Goal: Task Accomplishment & Management: Manage account settings

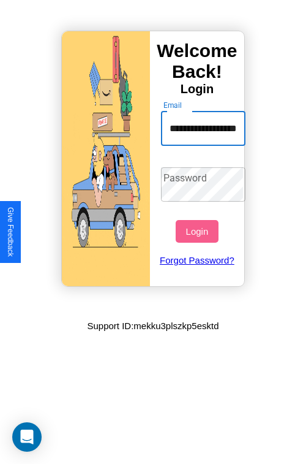
scroll to position [0, 32]
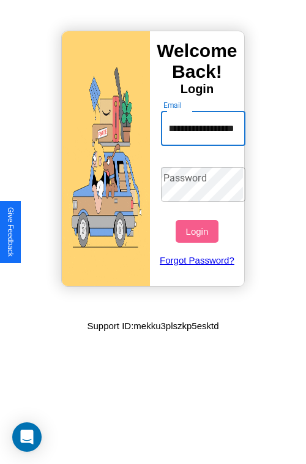
type input "**********"
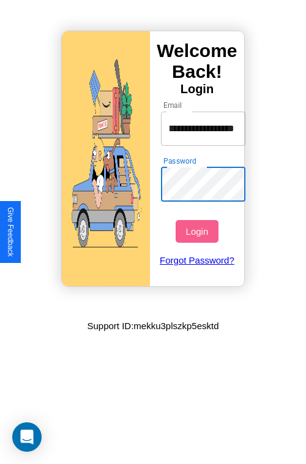
scroll to position [0, 0]
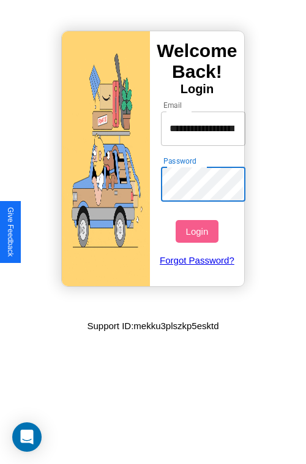
click at [199, 231] on button "Login" at bounding box center [197, 231] width 42 height 23
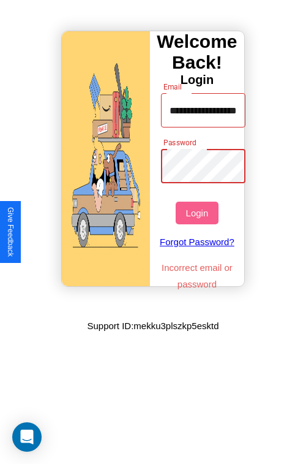
click at [199, 213] on button "Login" at bounding box center [197, 213] width 42 height 23
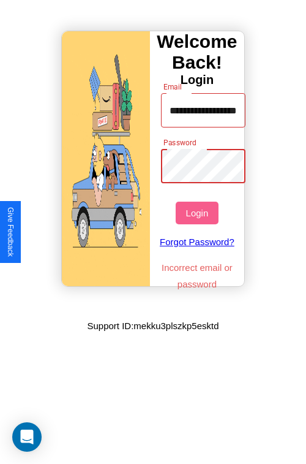
click at [199, 213] on button "Login" at bounding box center [197, 213] width 42 height 23
